Goal: Transaction & Acquisition: Purchase product/service

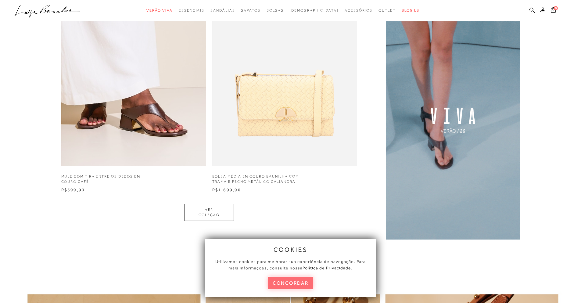
click at [276, 285] on button "concordar" at bounding box center [290, 283] width 45 height 13
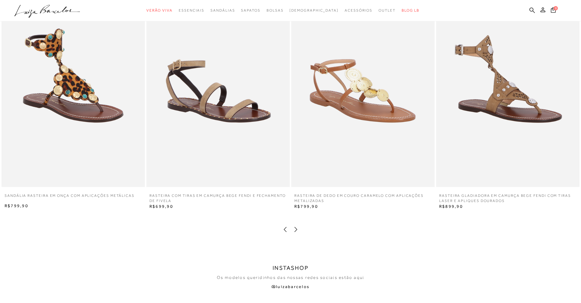
scroll to position [1175, 0]
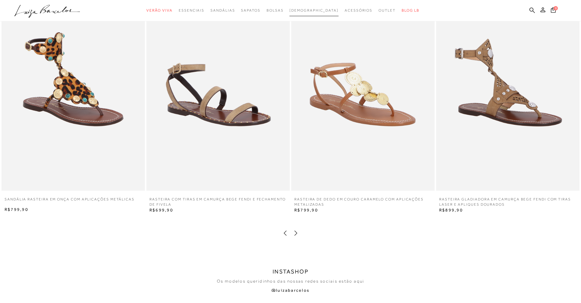
click at [321, 12] on span "[DEMOGRAPHIC_DATA]" at bounding box center [313, 10] width 49 height 4
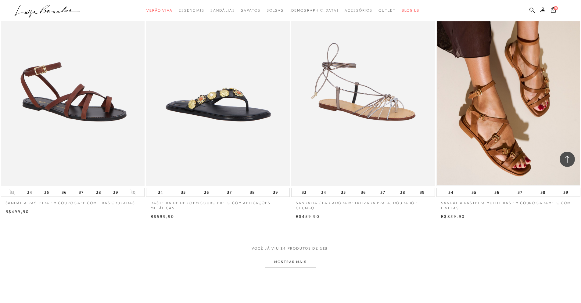
scroll to position [1354, 0]
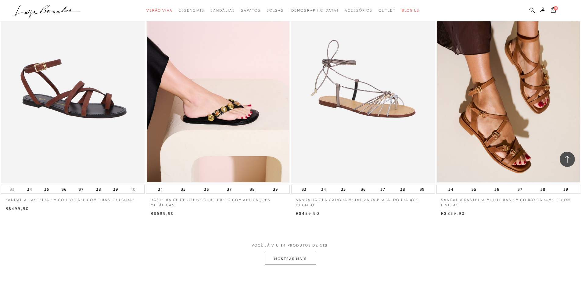
scroll to position [1175, 0]
